Goal: Book appointment/travel/reservation

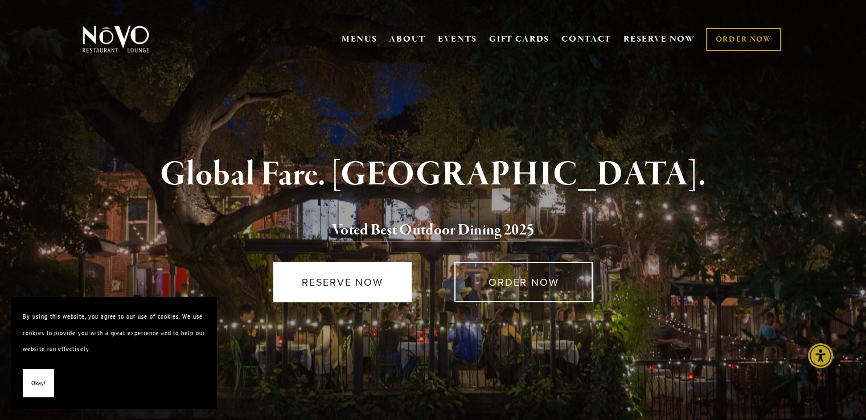
click at [335, 277] on link "RESERVE NOW" at bounding box center [342, 282] width 138 height 40
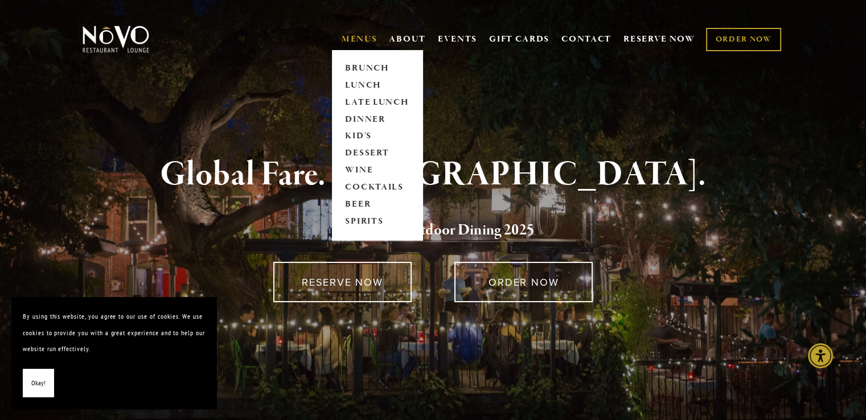
click at [360, 38] on link "MENUS" at bounding box center [360, 39] width 36 height 11
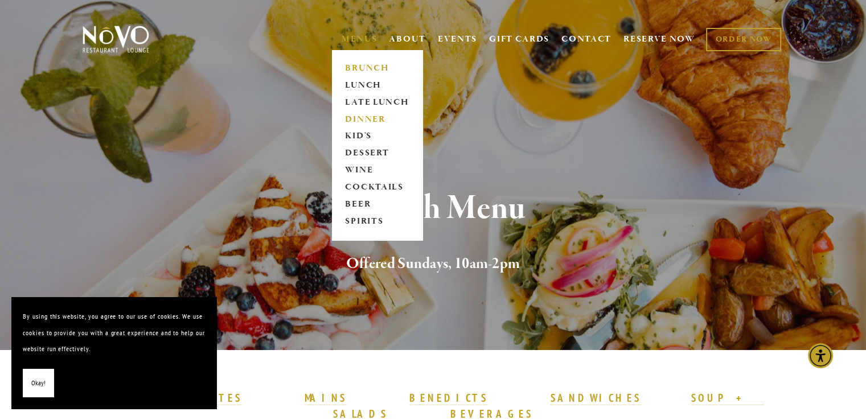
click at [355, 117] on link "DINNER" at bounding box center [377, 119] width 71 height 17
